Goal: Task Accomplishment & Management: Manage account settings

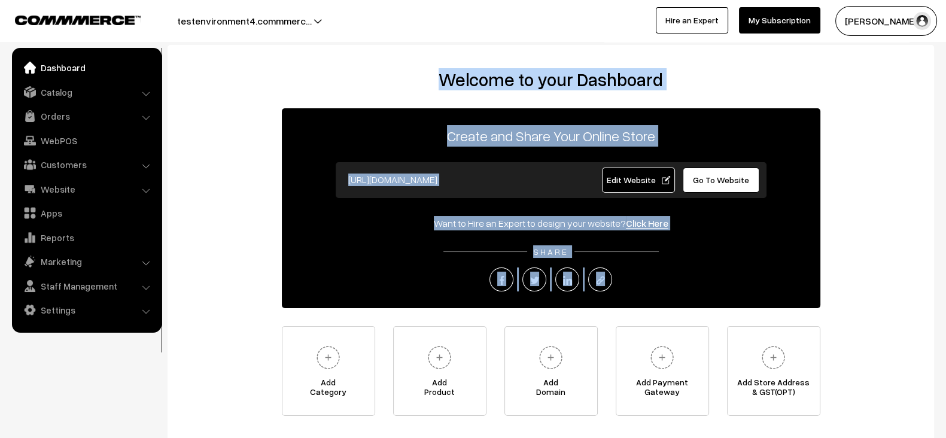
drag, startPoint x: 426, startPoint y: 79, endPoint x: 637, endPoint y: 276, distance: 289.1
click at [637, 276] on div "Welcome to your Dashboard Create and Share Your Online Store [URL][DOMAIN_NAME]…" at bounding box center [550, 242] width 742 height 347
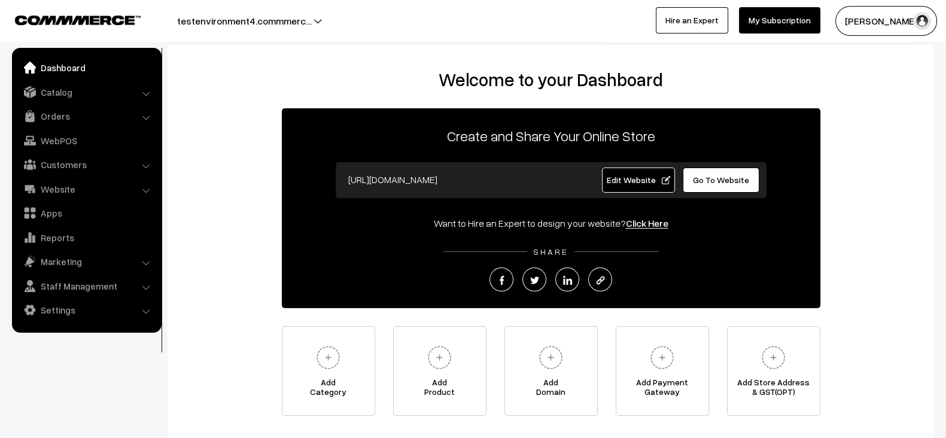
click at [637, 276] on div at bounding box center [551, 279] width 538 height 24
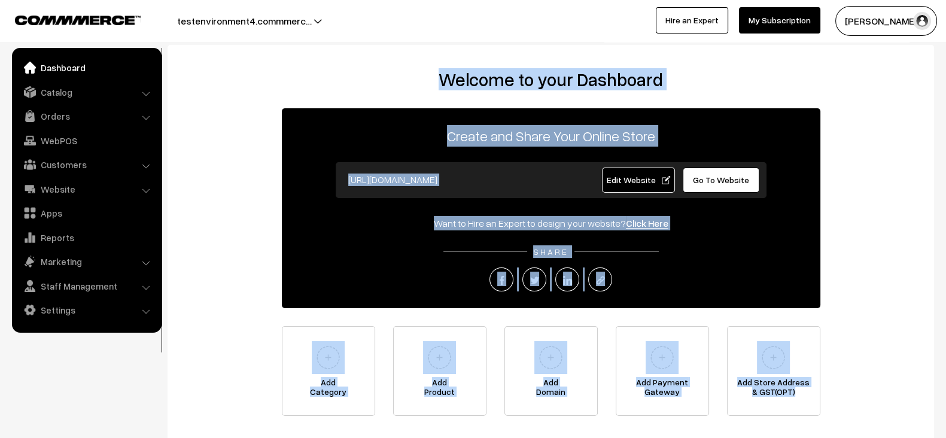
drag, startPoint x: 827, startPoint y: 407, endPoint x: 432, endPoint y: 73, distance: 517.4
click at [432, 73] on div "Welcome to your Dashboard Create and Share Your Online Store [URL][DOMAIN_NAME]…" at bounding box center [550, 242] width 742 height 347
click at [432, 73] on h2 "Welcome to your Dashboard" at bounding box center [550, 80] width 742 height 22
drag, startPoint x: 432, startPoint y: 73, endPoint x: 834, endPoint y: 401, distance: 518.8
click at [834, 401] on div "Welcome to your Dashboard Create and Share Your Online Store https://testenviro…" at bounding box center [550, 242] width 742 height 347
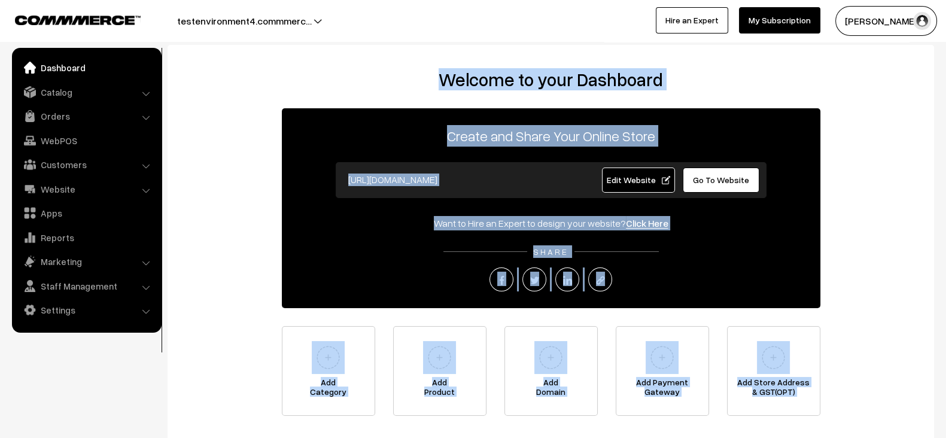
click at [834, 401] on div "Welcome to your Dashboard Create and Share Your Online Store https://testenviro…" at bounding box center [550, 242] width 742 height 347
drag, startPoint x: 834, startPoint y: 401, endPoint x: 419, endPoint y: 56, distance: 539.9
click at [419, 56] on div "Welcome to your Dashboard Create and Share Your Online Store https://testenviro…" at bounding box center [551, 245] width 766 height 401
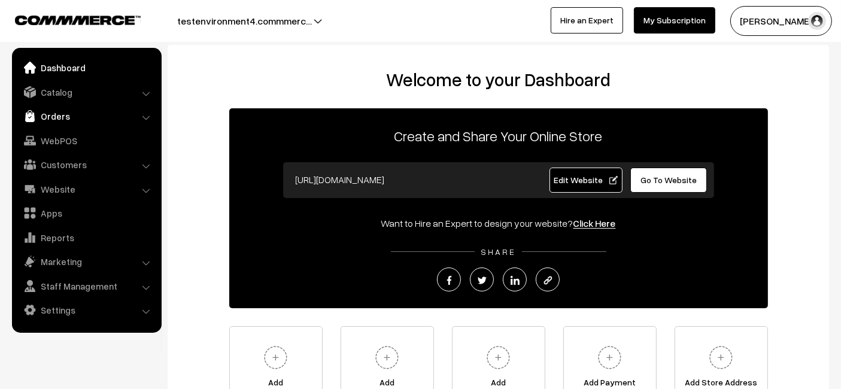
click at [142, 115] on link "Orders" at bounding box center [86, 116] width 142 height 22
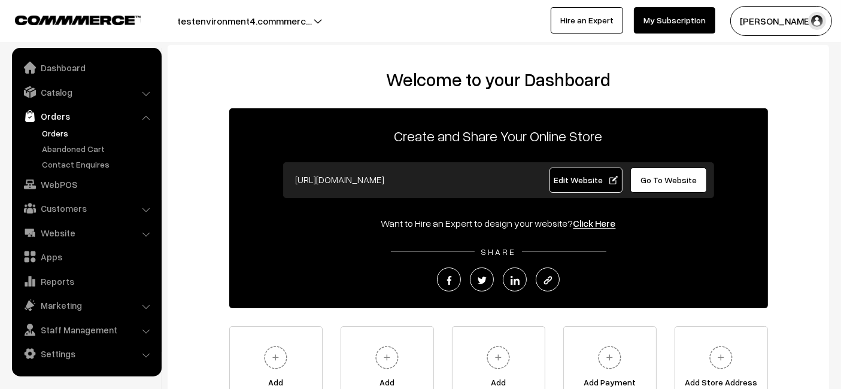
click at [90, 133] on link "Orders" at bounding box center [98, 133] width 118 height 13
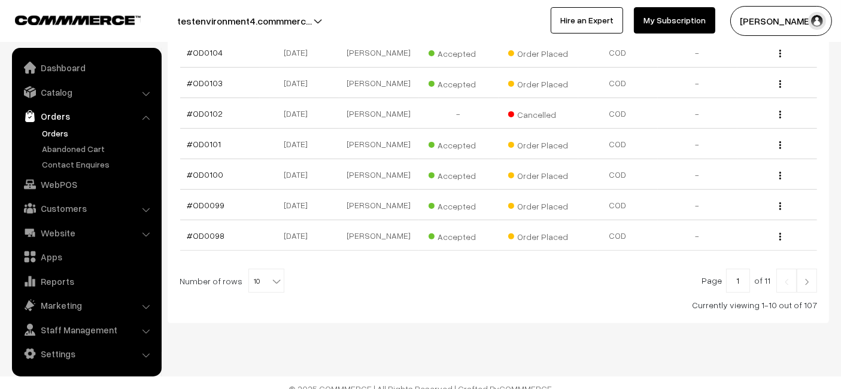
scroll to position [345, 0]
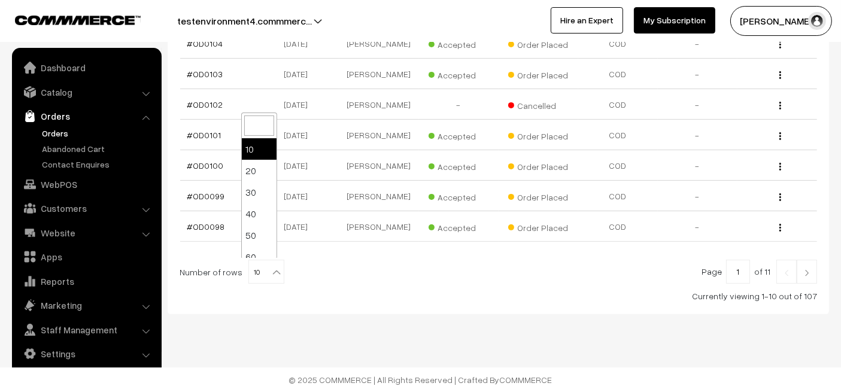
click at [261, 264] on span "10" at bounding box center [266, 272] width 35 height 24
select select "100"
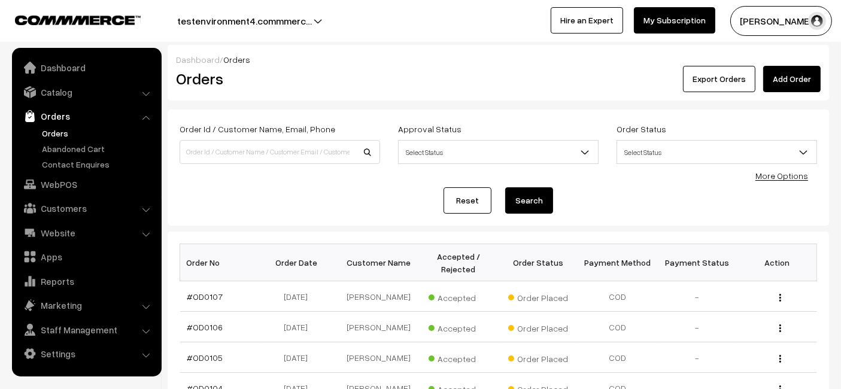
click at [400, 195] on div "Reset Search" at bounding box center [497, 200] width 637 height 26
drag, startPoint x: 400, startPoint y: 195, endPoint x: 628, endPoint y: 193, distance: 228.5
click at [628, 193] on div "Reset Search" at bounding box center [497, 200] width 637 height 26
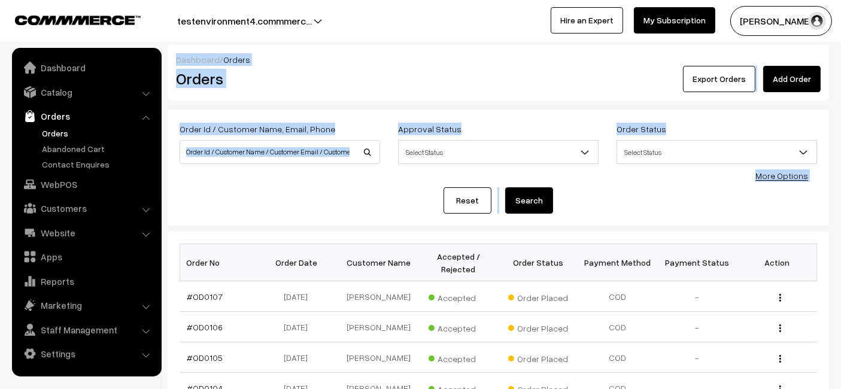
drag, startPoint x: 168, startPoint y: 47, endPoint x: 805, endPoint y: 178, distance: 650.5
click at [802, 178] on link "More Options" at bounding box center [781, 176] width 53 height 10
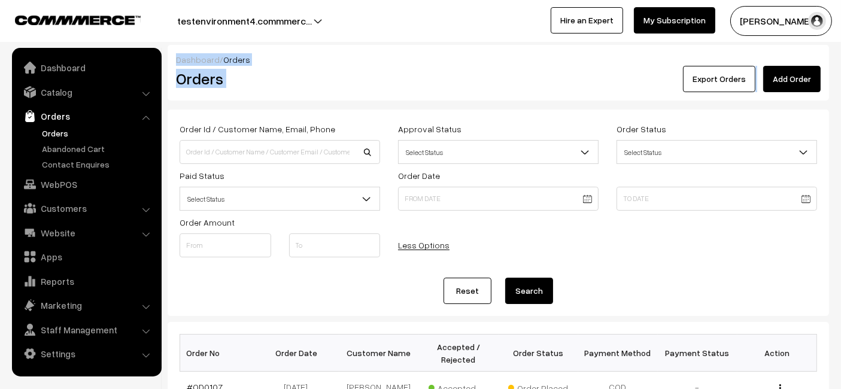
click at [419, 246] on link "Less Options" at bounding box center [423, 245] width 51 height 10
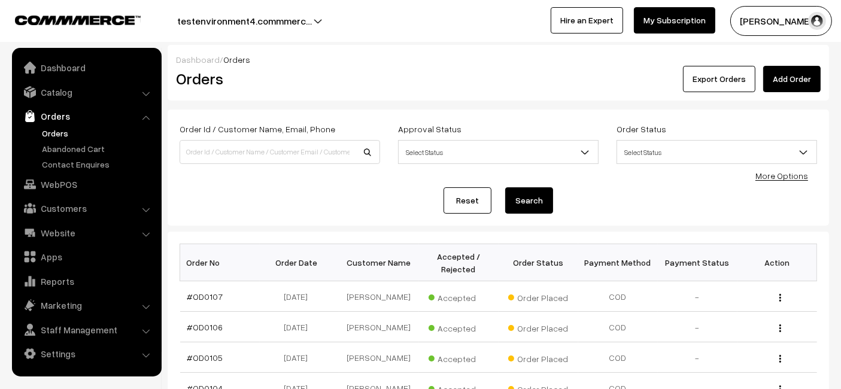
click at [399, 208] on div "Reset Search" at bounding box center [497, 200] width 637 height 26
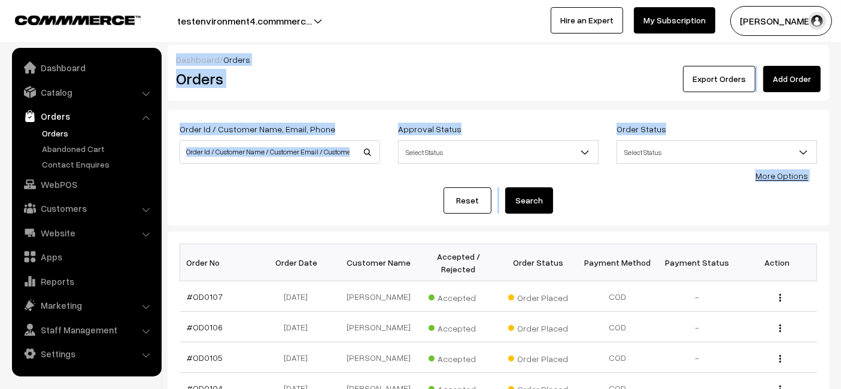
drag, startPoint x: 167, startPoint y: 50, endPoint x: 805, endPoint y: 187, distance: 652.7
click at [805, 187] on div "Reset Search" at bounding box center [497, 200] width 637 height 26
drag, startPoint x: 818, startPoint y: 187, endPoint x: 182, endPoint y: 75, distance: 646.3
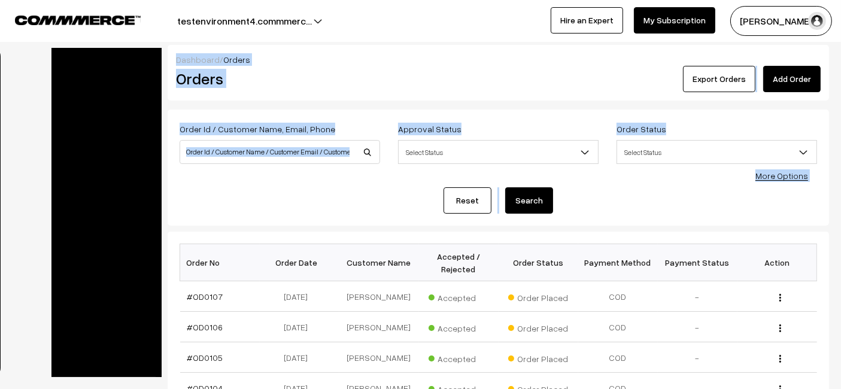
scroll to position [0, 72]
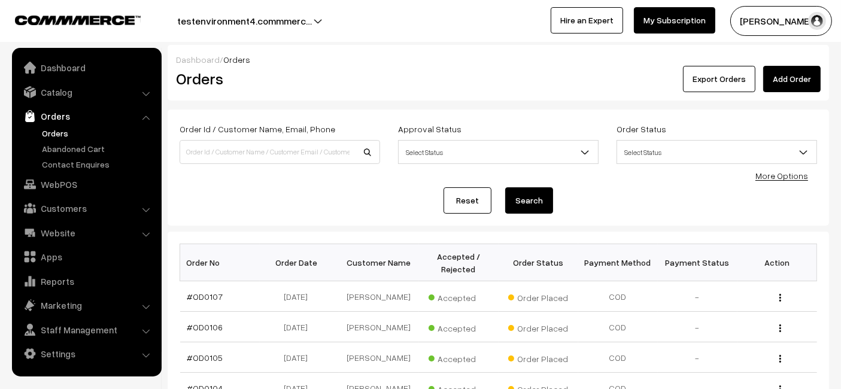
click at [446, 203] on link "Reset" at bounding box center [467, 200] width 48 height 26
click at [775, 176] on link "More Options" at bounding box center [781, 176] width 53 height 10
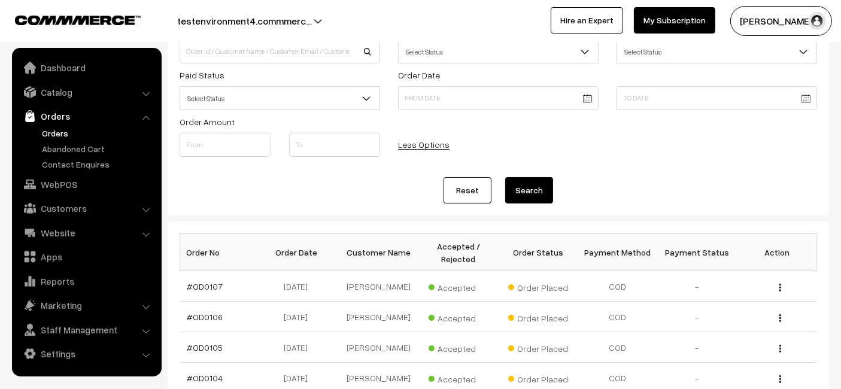
scroll to position [103, 0]
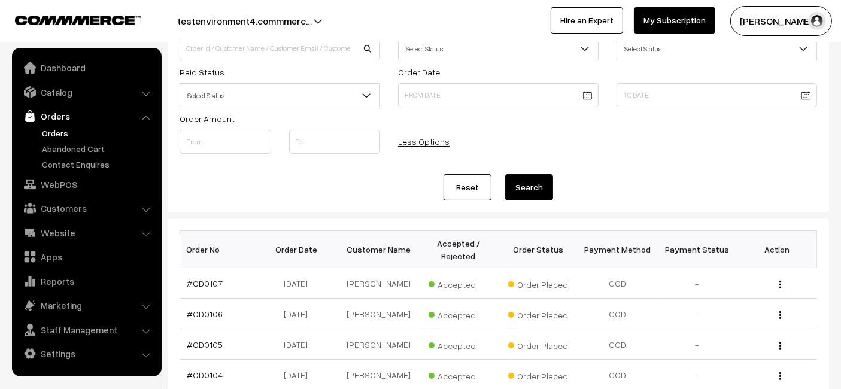
click at [467, 192] on link "Reset" at bounding box center [467, 187] width 48 height 26
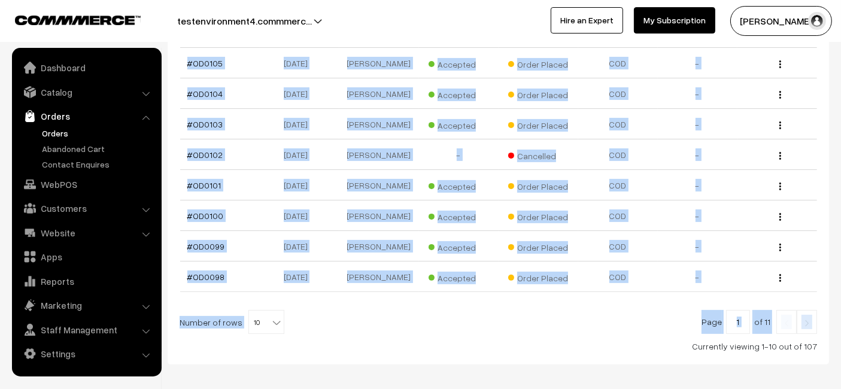
scroll to position [345, 0]
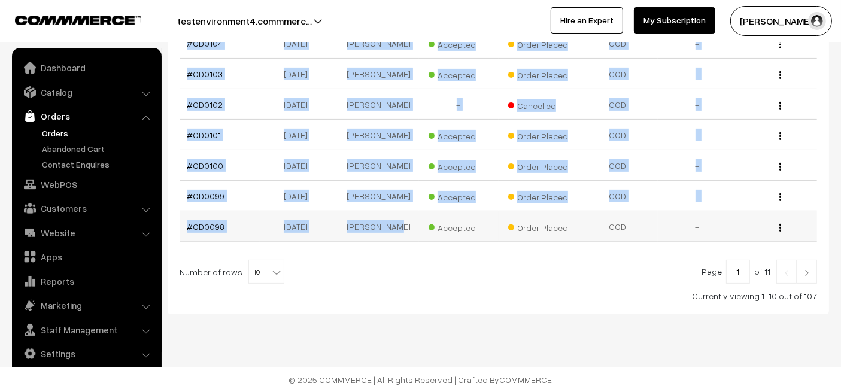
drag, startPoint x: 347, startPoint y: 102, endPoint x: 406, endPoint y: 227, distance: 138.4
click at [406, 227] on table "Order No Order Date Customer Name Accepted / Rejected Order Status Payment Meth…" at bounding box center [497, 70] width 637 height 343
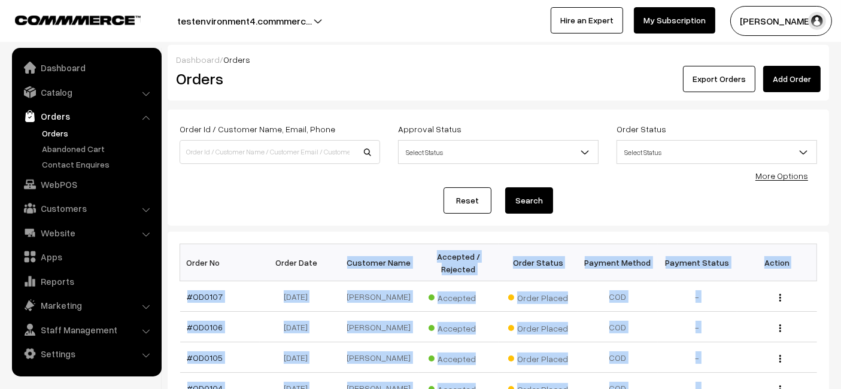
click at [415, 252] on th "Customer Name" at bounding box center [379, 262] width 80 height 37
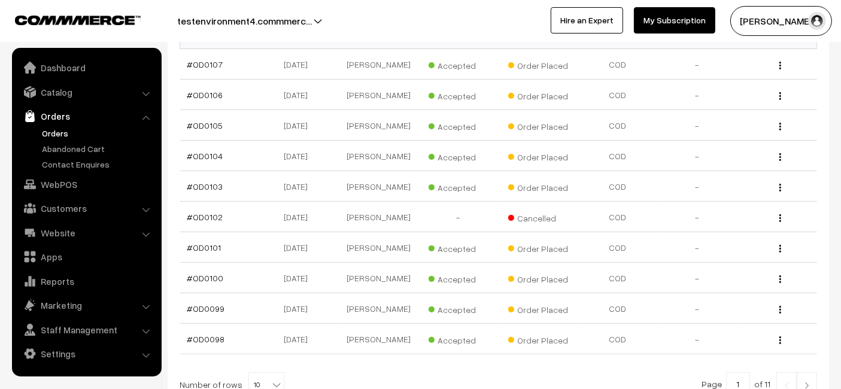
scroll to position [345, 0]
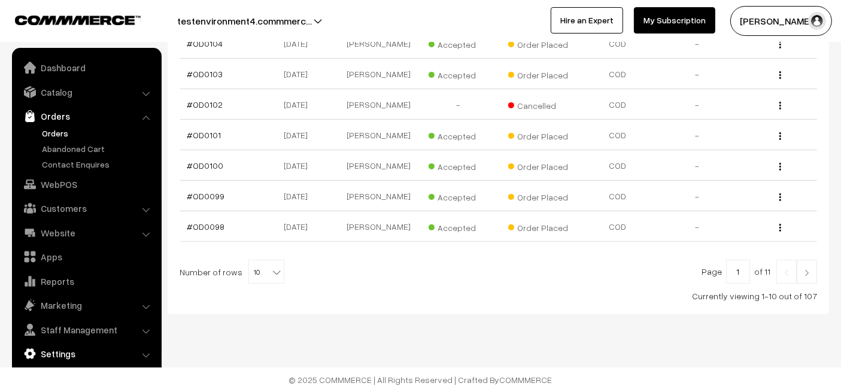
click at [76, 352] on link "Settings" at bounding box center [86, 354] width 142 height 22
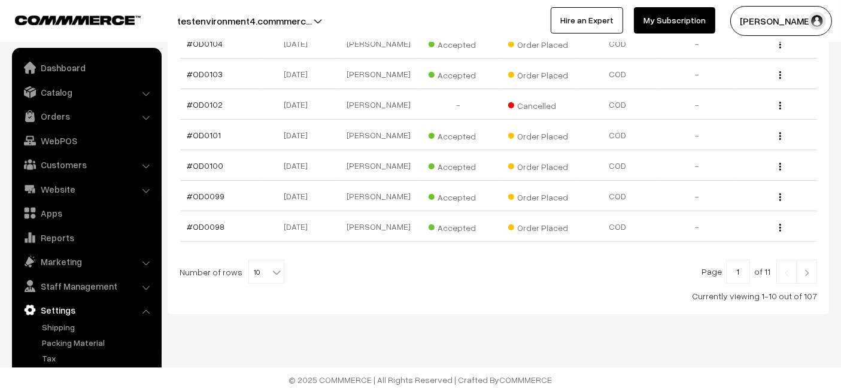
click at [184, 316] on div "Dashboard / Orders Orders Export Orders Add Order Order Id / Customer Name, Ema…" at bounding box center [420, 23] width 841 height 736
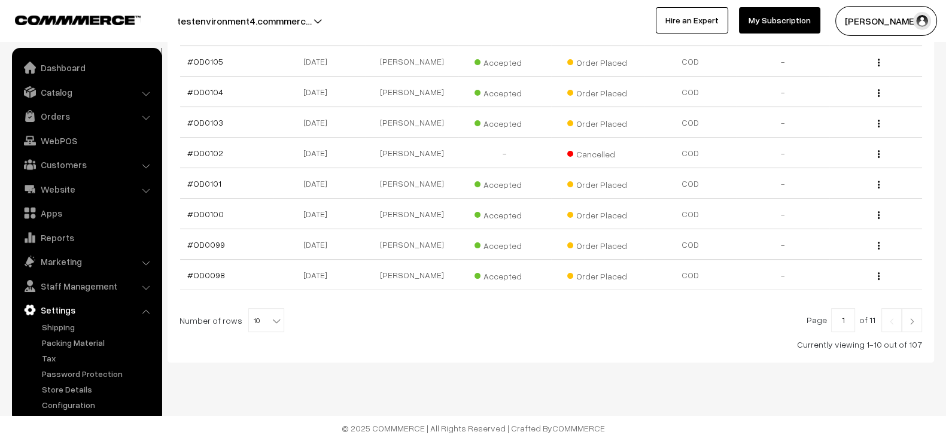
click at [59, 388] on ul "Shipping" at bounding box center [87, 366] width 144 height 90
click at [58, 388] on link "Configuration" at bounding box center [98, 404] width 118 height 13
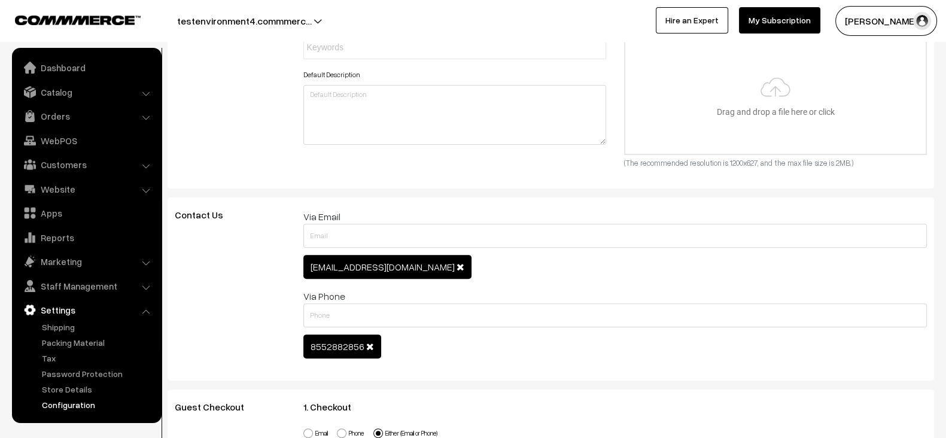
scroll to position [512, 0]
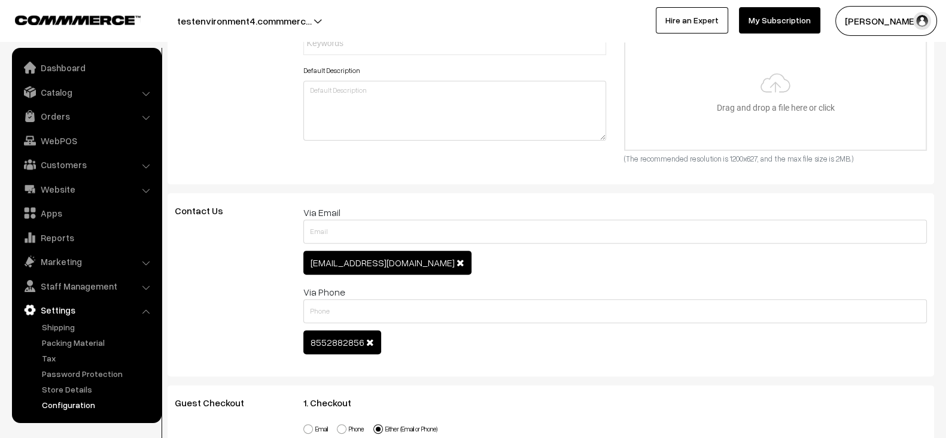
click at [379, 257] on span "[EMAIL_ADDRESS][DOMAIN_NAME]" at bounding box center [382, 263] width 144 height 12
copy span "[EMAIL_ADDRESS][DOMAIN_NAME]"
click at [243, 209] on h3 "Contact Us" at bounding box center [230, 210] width 111 height 11
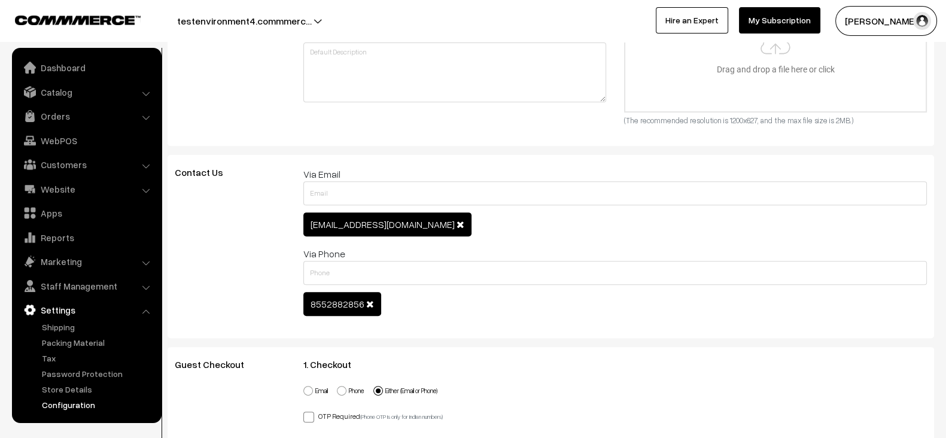
scroll to position [551, 0]
click at [350, 218] on span "[EMAIL_ADDRESS][DOMAIN_NAME]" at bounding box center [382, 224] width 144 height 12
copy span "[EMAIL_ADDRESS][DOMAIN_NAME]"
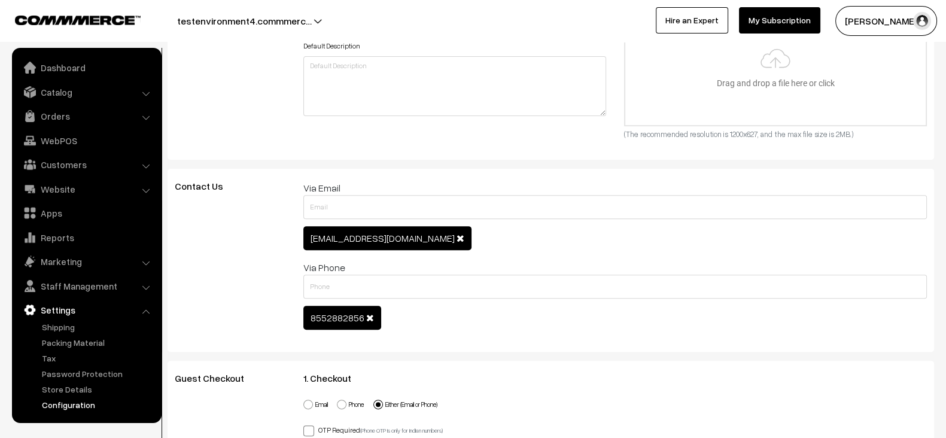
scroll to position [535, 0]
click at [322, 177] on div "Contact Us Name Contact Form Via Email [EMAIL_ADDRESS][DOMAIN_NAME] Name Contac…" at bounding box center [551, 261] width 766 height 183
click at [190, 187] on span "Contact Us" at bounding box center [206, 187] width 63 height 12
copy div "Contact Us Name"
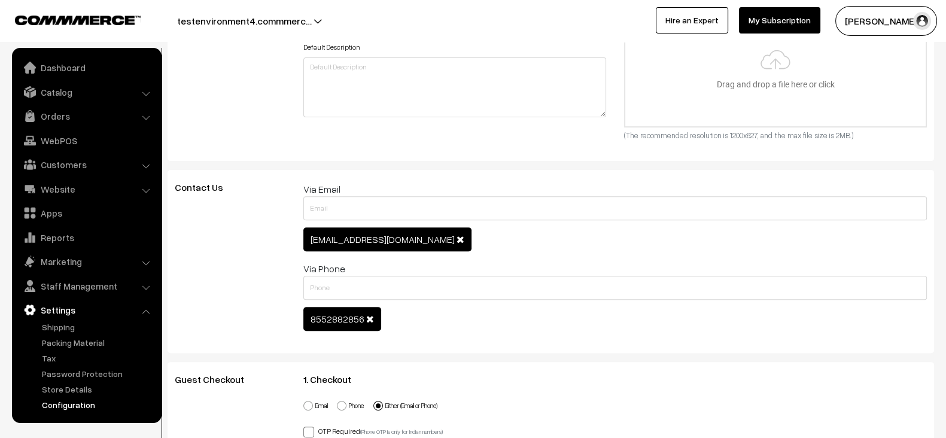
click at [190, 187] on span "Contact Us" at bounding box center [206, 187] width 63 height 12
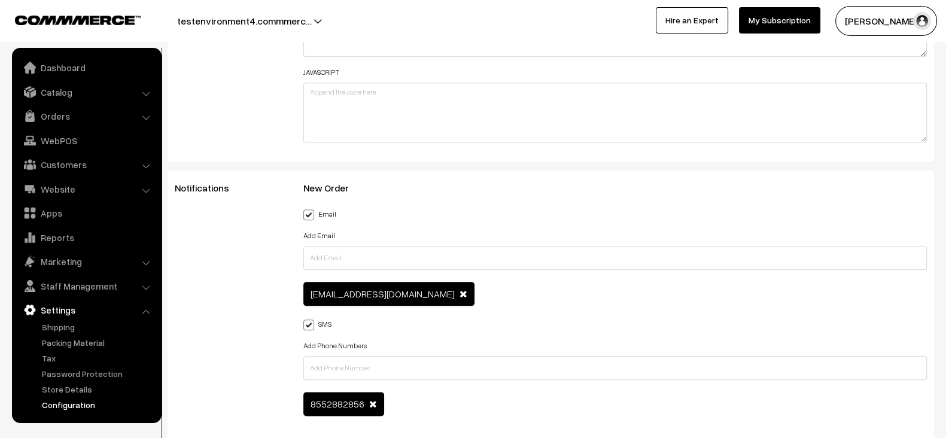
scroll to position [1756, 0]
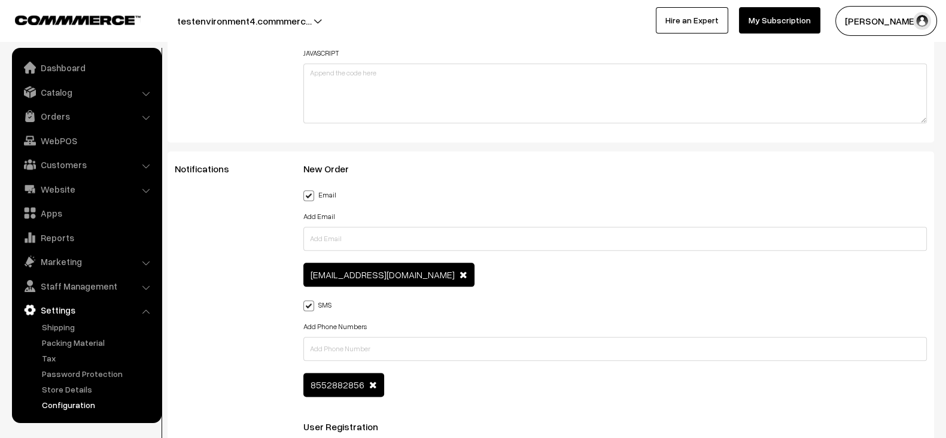
click at [209, 163] on span "Notifications" at bounding box center [209, 169] width 69 height 12
copy span "Notifications"
click at [310, 163] on span "New Order" at bounding box center [333, 169] width 60 height 12
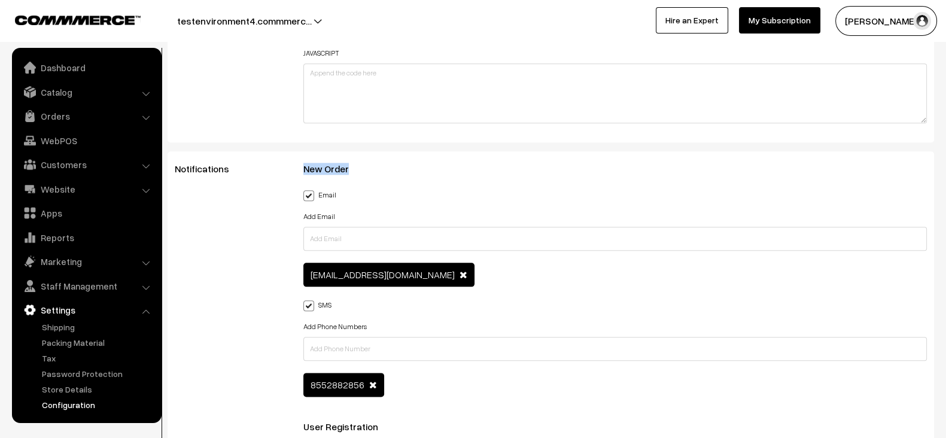
copy div "New Order Backend"
click at [310, 163] on span "New Order" at bounding box center [333, 169] width 60 height 12
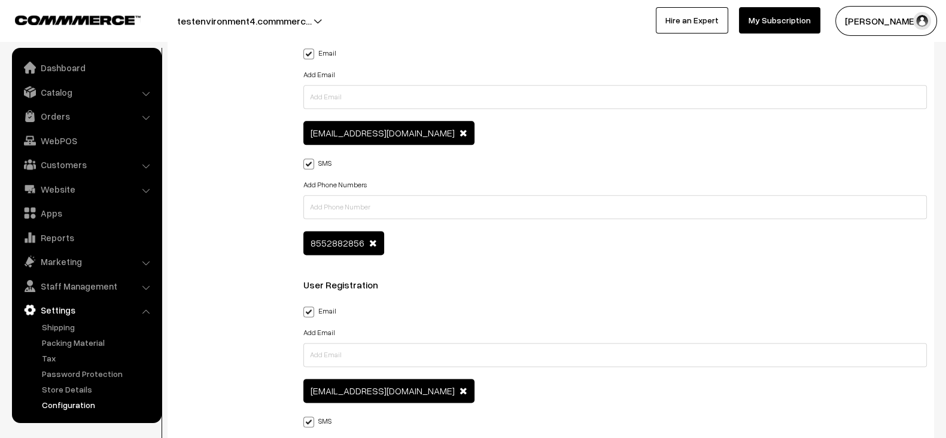
scroll to position [1901, 0]
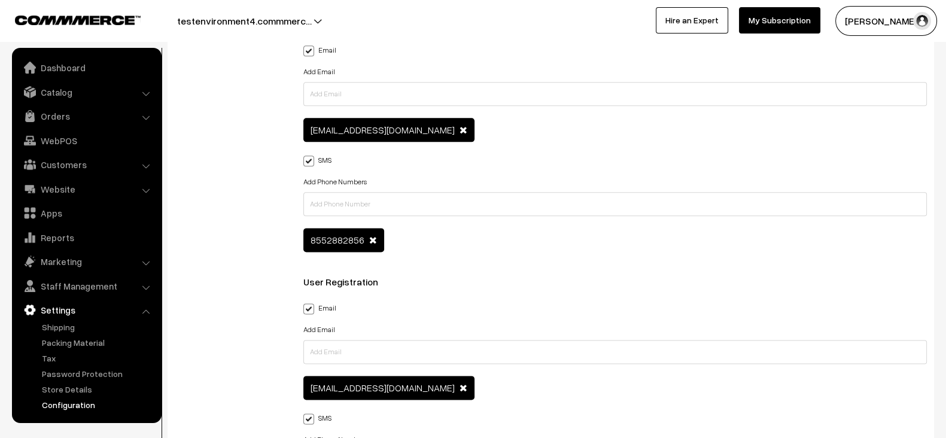
click at [350, 276] on span "User Registration" at bounding box center [347, 282] width 89 height 12
copy div "User Registration Backend"
click at [350, 276] on span "User Registration" at bounding box center [347, 282] width 89 height 12
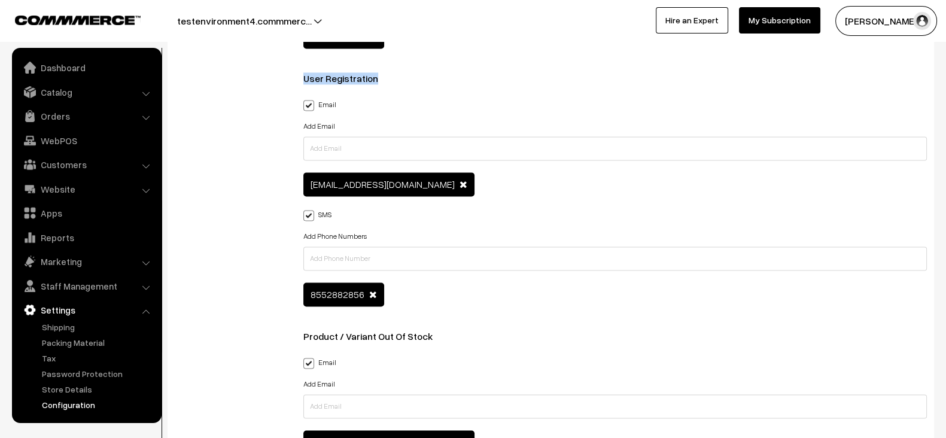
scroll to position [2108, 0]
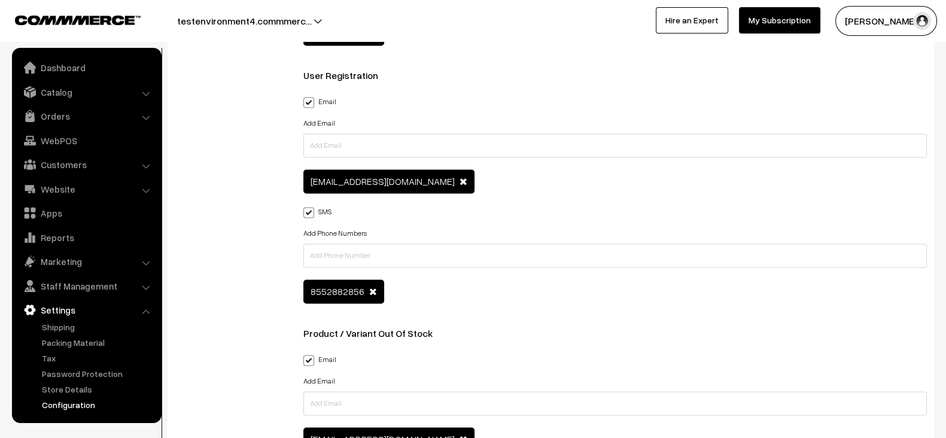
click at [352, 327] on span "Product / Variant Out Of Stock" at bounding box center [375, 333] width 144 height 12
copy div "Product / Variant Out Of Stock Backend"
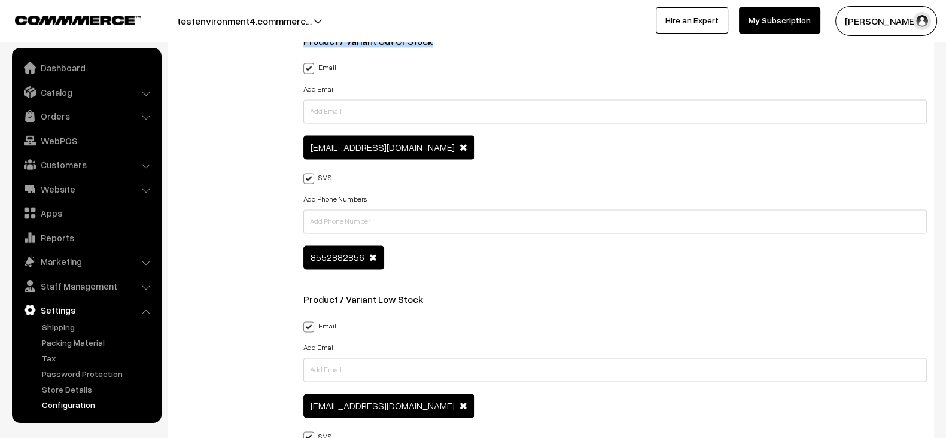
scroll to position [2401, 0]
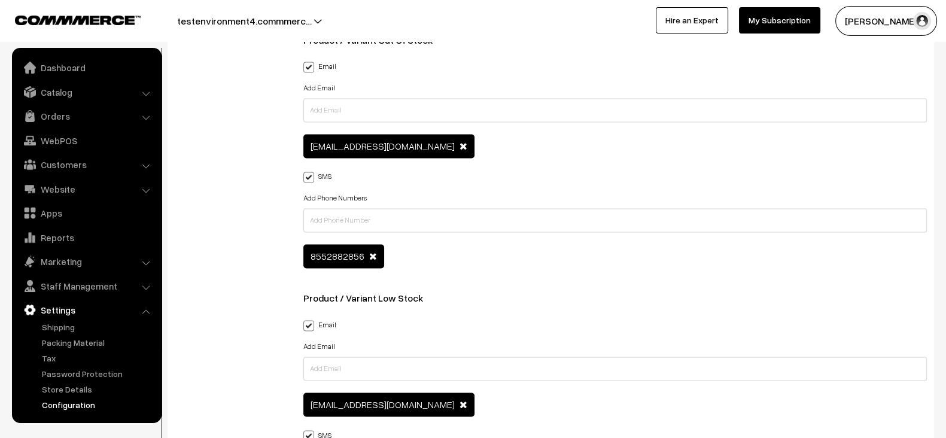
click at [360, 279] on div "New Order Backend Email Add Email [EMAIL_ADDRESS][DOMAIN_NAME] SMS Add Phone Nu…" at bounding box center [615, 153] width 624 height 1268
click at [358, 292] on span "Product / Variant Low Stock" at bounding box center [370, 298] width 134 height 12
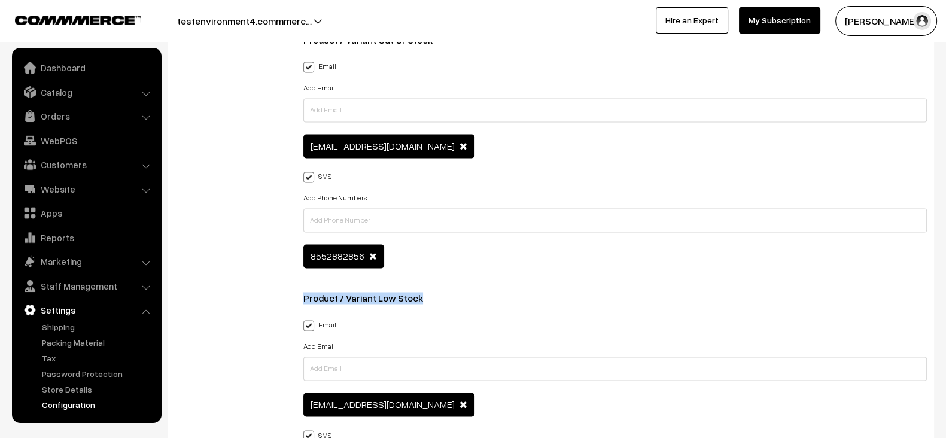
copy div "Product / Variant Low Stock Backend"
click at [358, 292] on span "Product / Variant Low Stock" at bounding box center [370, 298] width 134 height 12
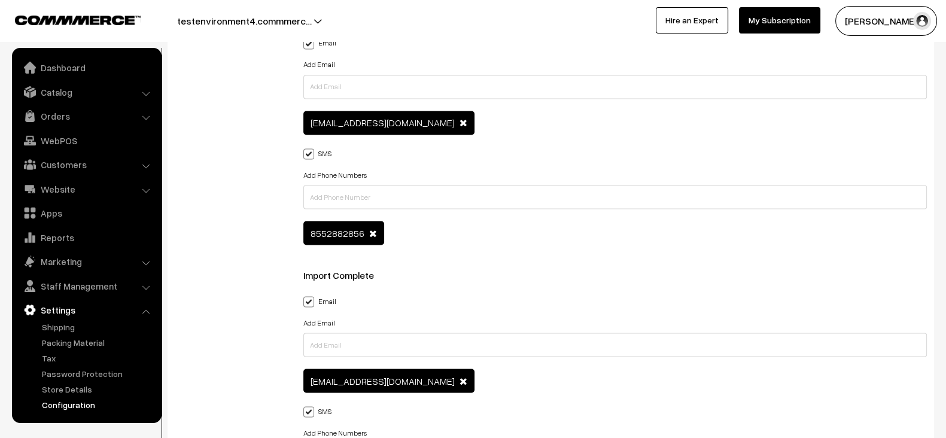
scroll to position [2684, 0]
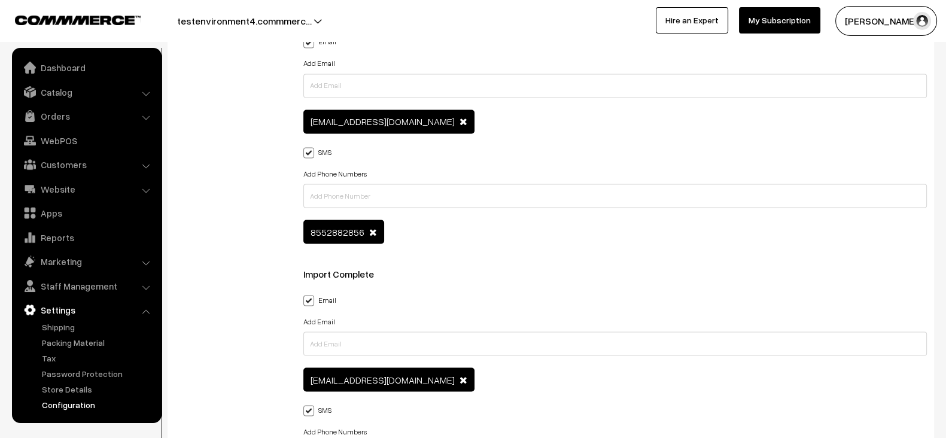
click at [355, 267] on span "Import Complete" at bounding box center [345, 273] width 85 height 12
copy div "Import Complete Backend"
click at [355, 267] on span "Import Complete" at bounding box center [345, 273] width 85 height 12
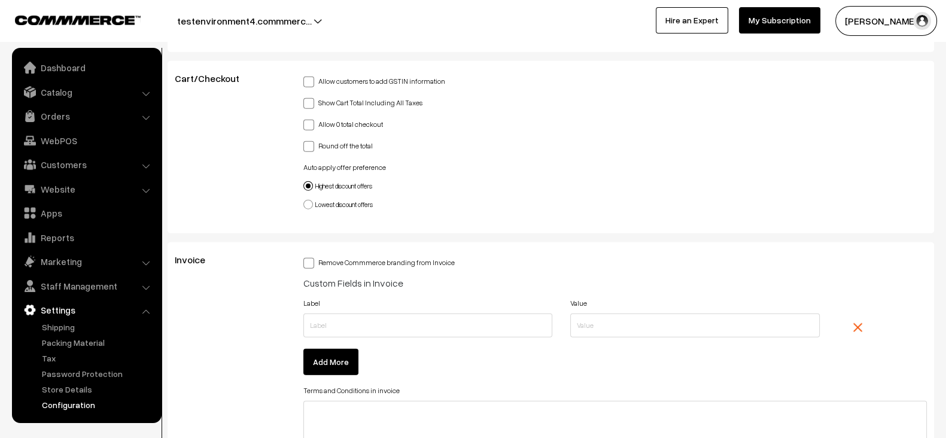
scroll to position [3652, 0]
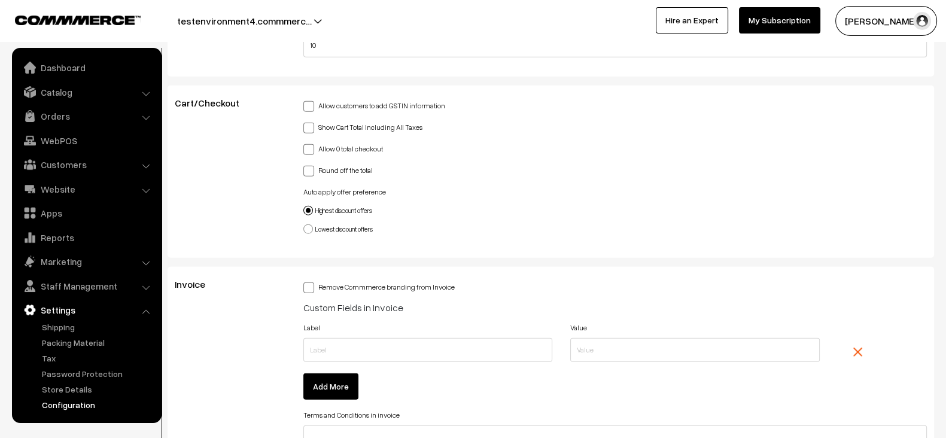
click at [333, 22] on button "testenvironment4.commmerc…" at bounding box center [244, 21] width 218 height 30
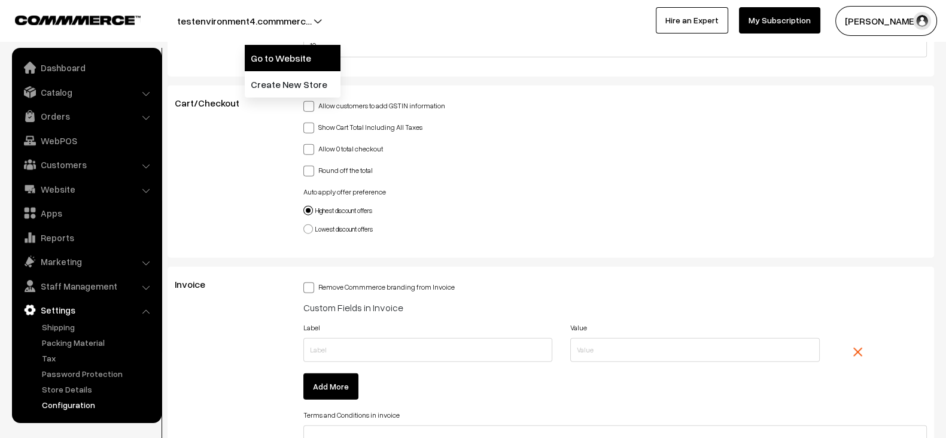
click at [294, 62] on link "Go to Website" at bounding box center [293, 58] width 96 height 26
